Goal: Find specific page/section: Find specific page/section

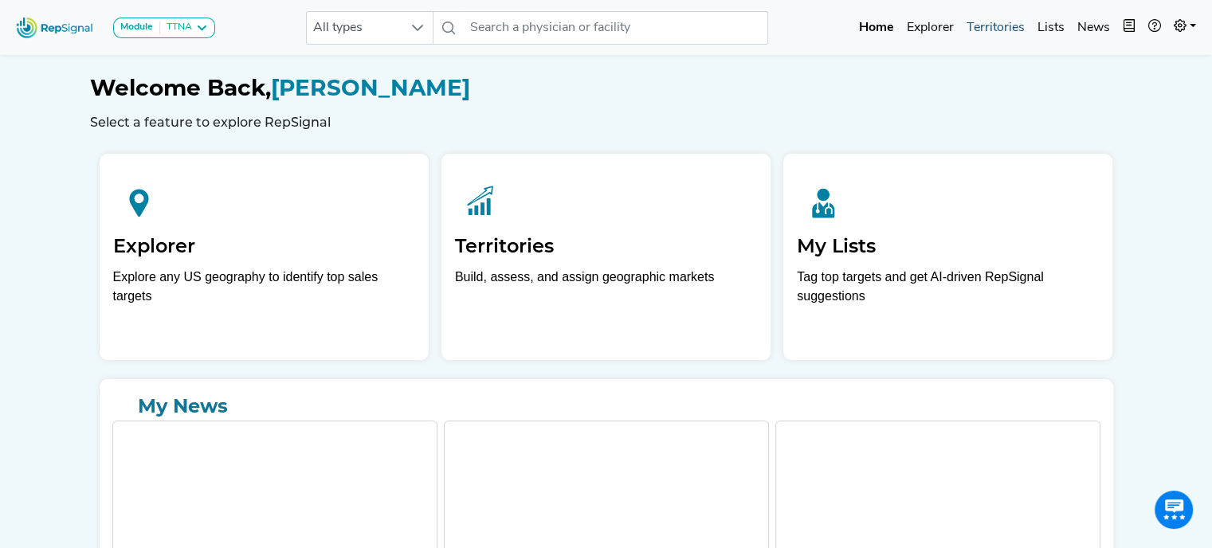
click at [1007, 26] on link "Territories" at bounding box center [995, 28] width 71 height 32
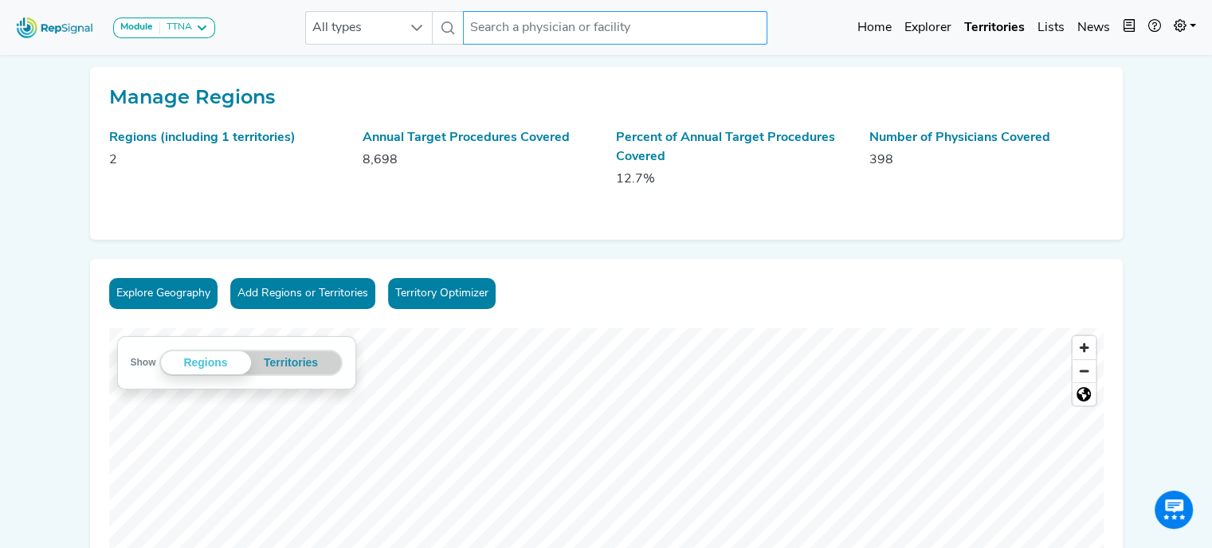
click at [533, 33] on input "text" at bounding box center [615, 27] width 304 height 33
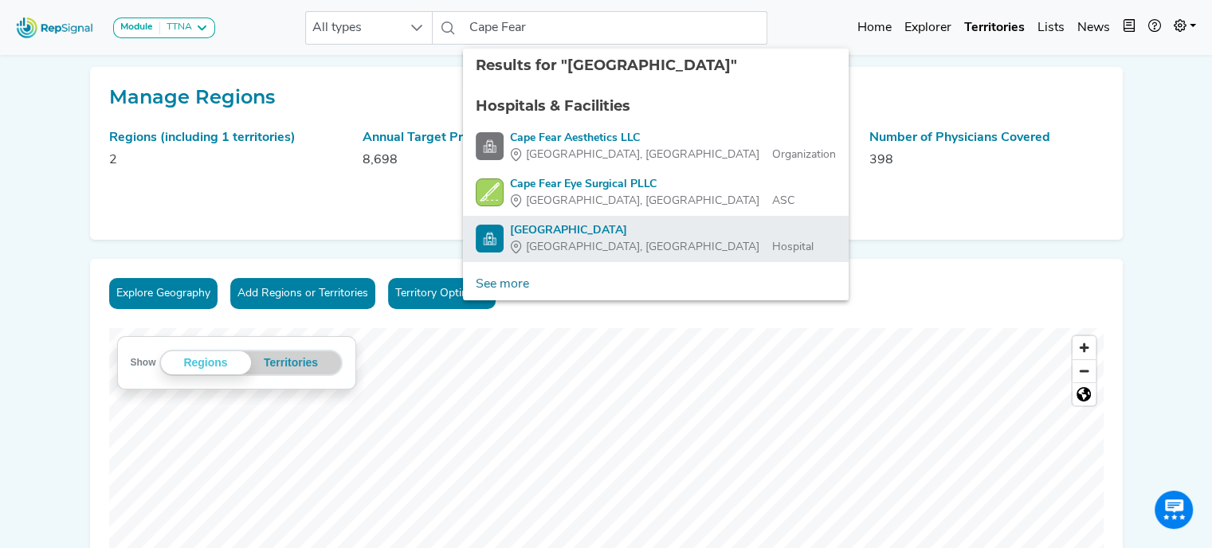
click at [590, 226] on div "[GEOGRAPHIC_DATA]" at bounding box center [662, 230] width 304 height 17
type input "[GEOGRAPHIC_DATA]"
